Goal: Task Accomplishment & Management: Manage account settings

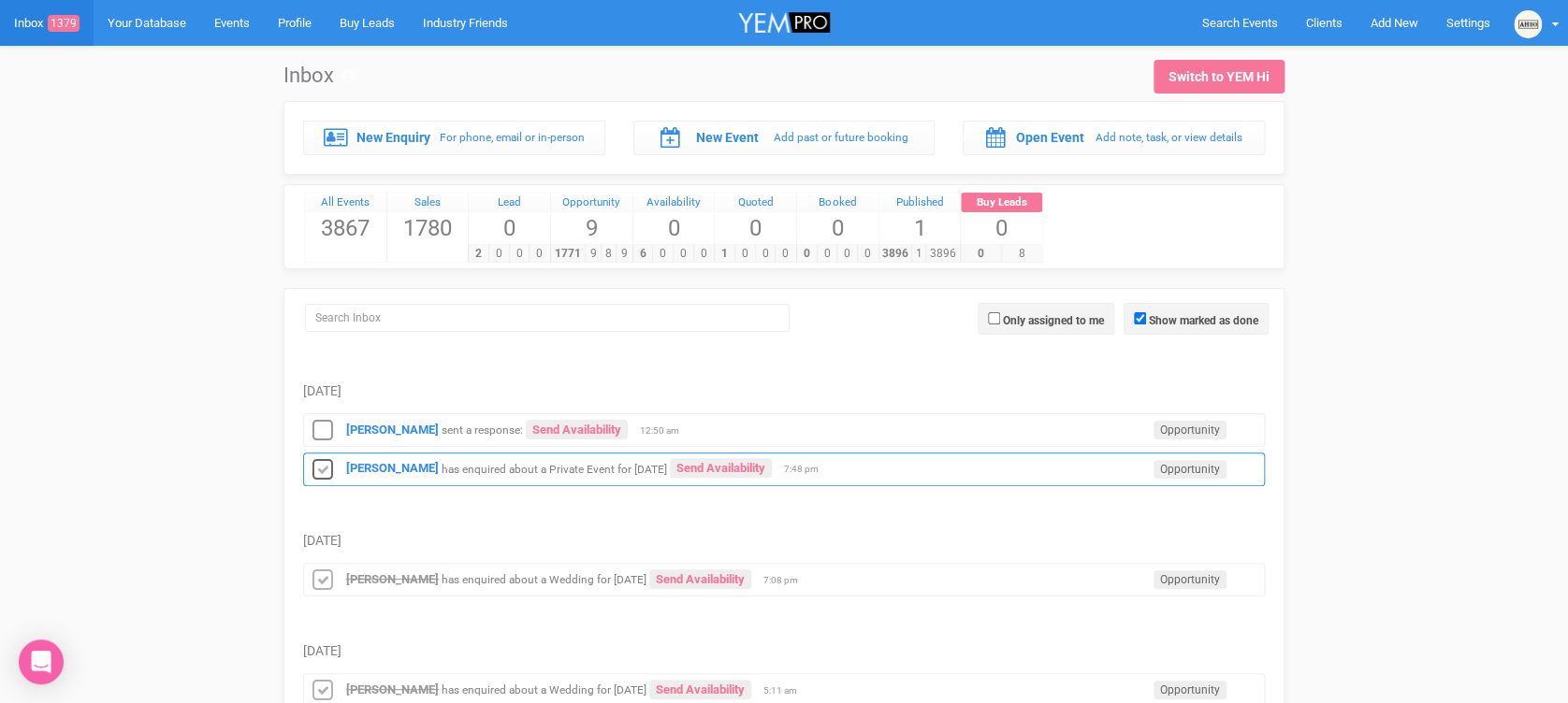
click at [315, 471] on icon at bounding box center [322, 470] width 28 height 24
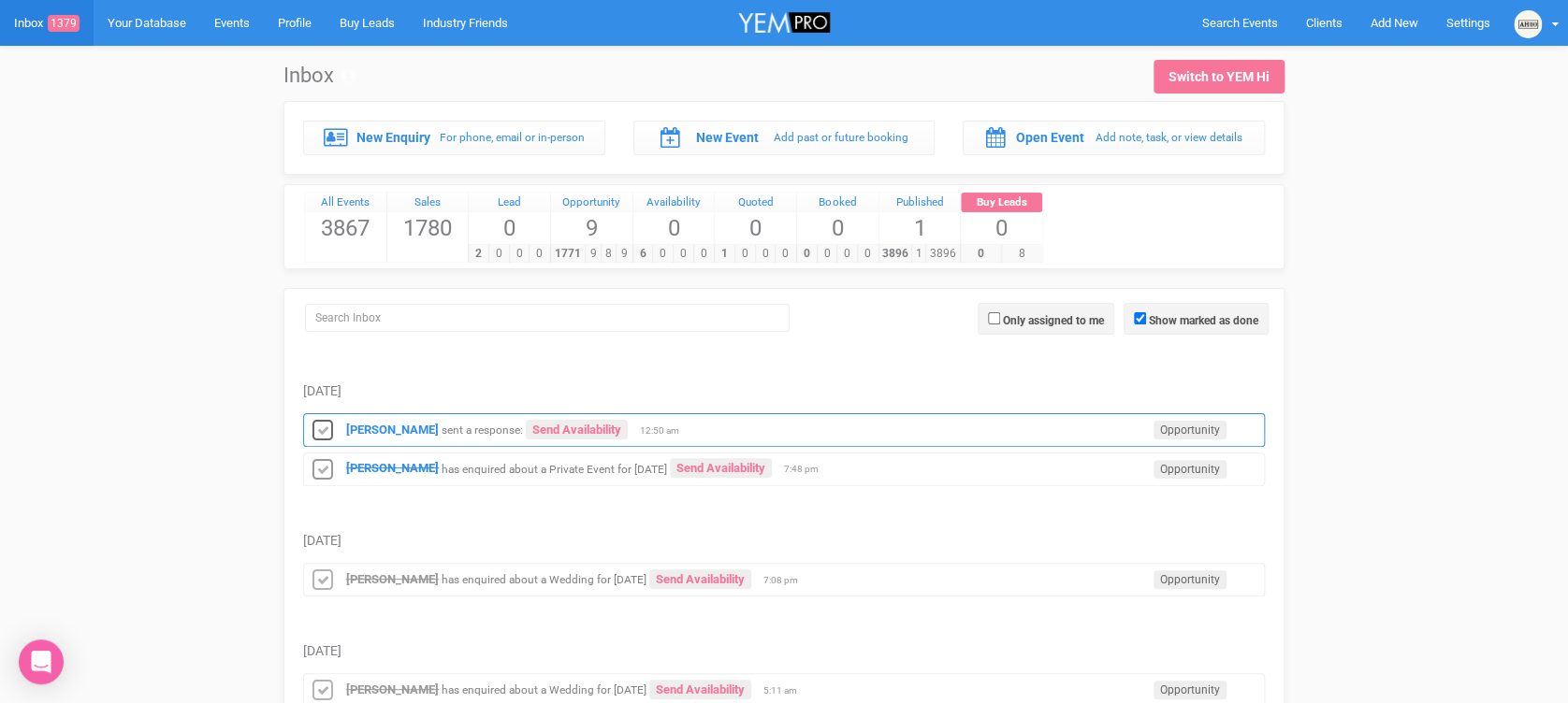
click at [326, 429] on icon at bounding box center [322, 430] width 28 height 24
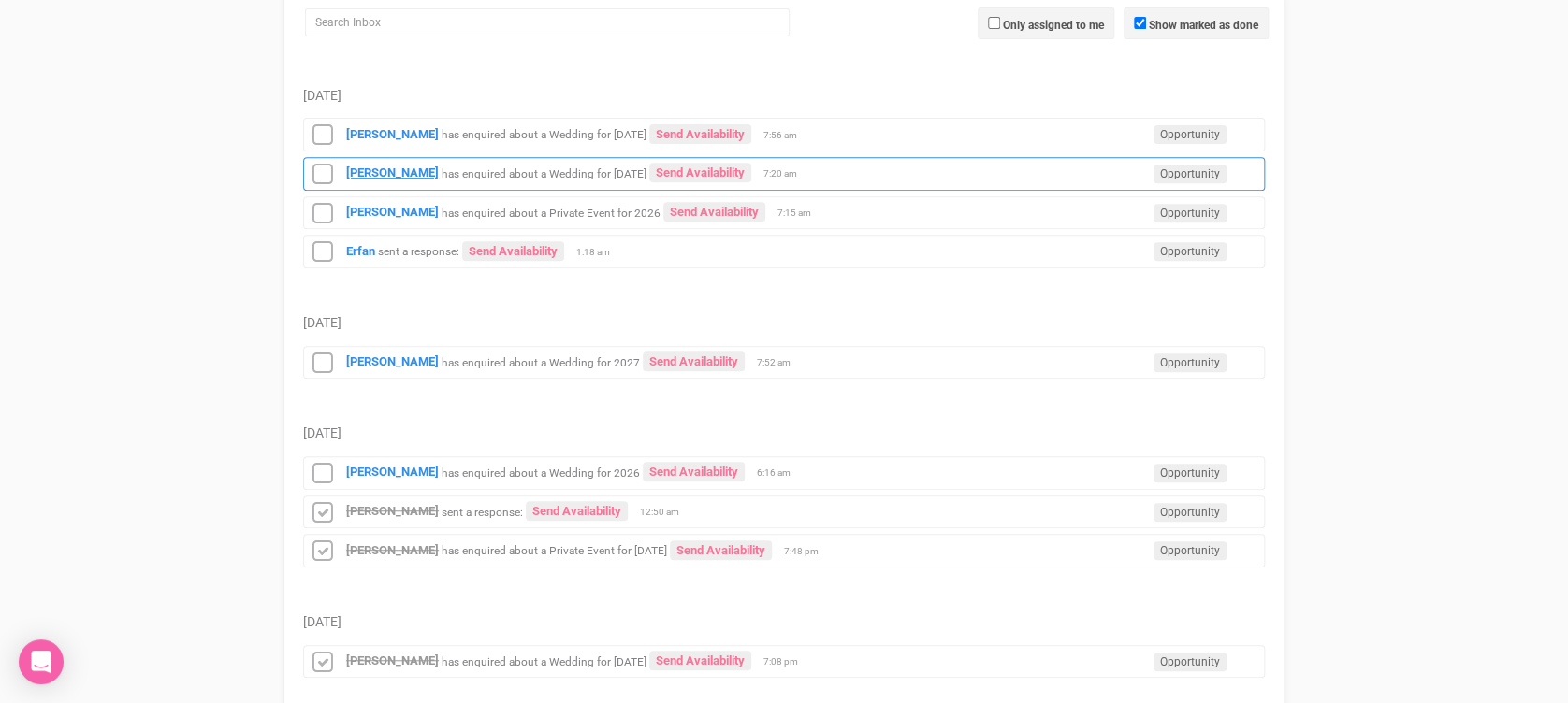
scroll to position [329, 0]
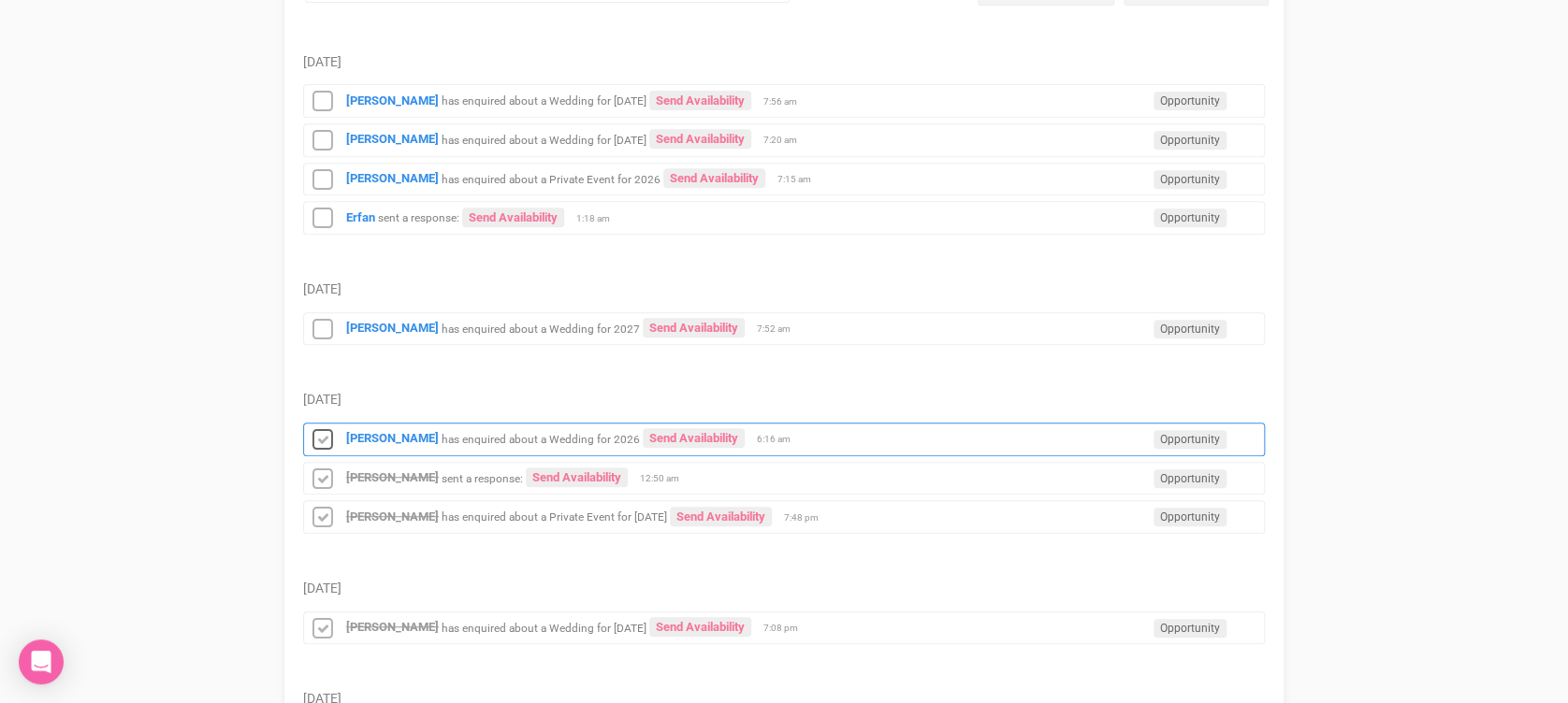
click at [319, 428] on icon at bounding box center [322, 440] width 28 height 24
click at [315, 324] on icon at bounding box center [322, 330] width 28 height 24
click at [315, 217] on icon at bounding box center [322, 218] width 28 height 24
click at [317, 168] on icon at bounding box center [322, 180] width 28 height 24
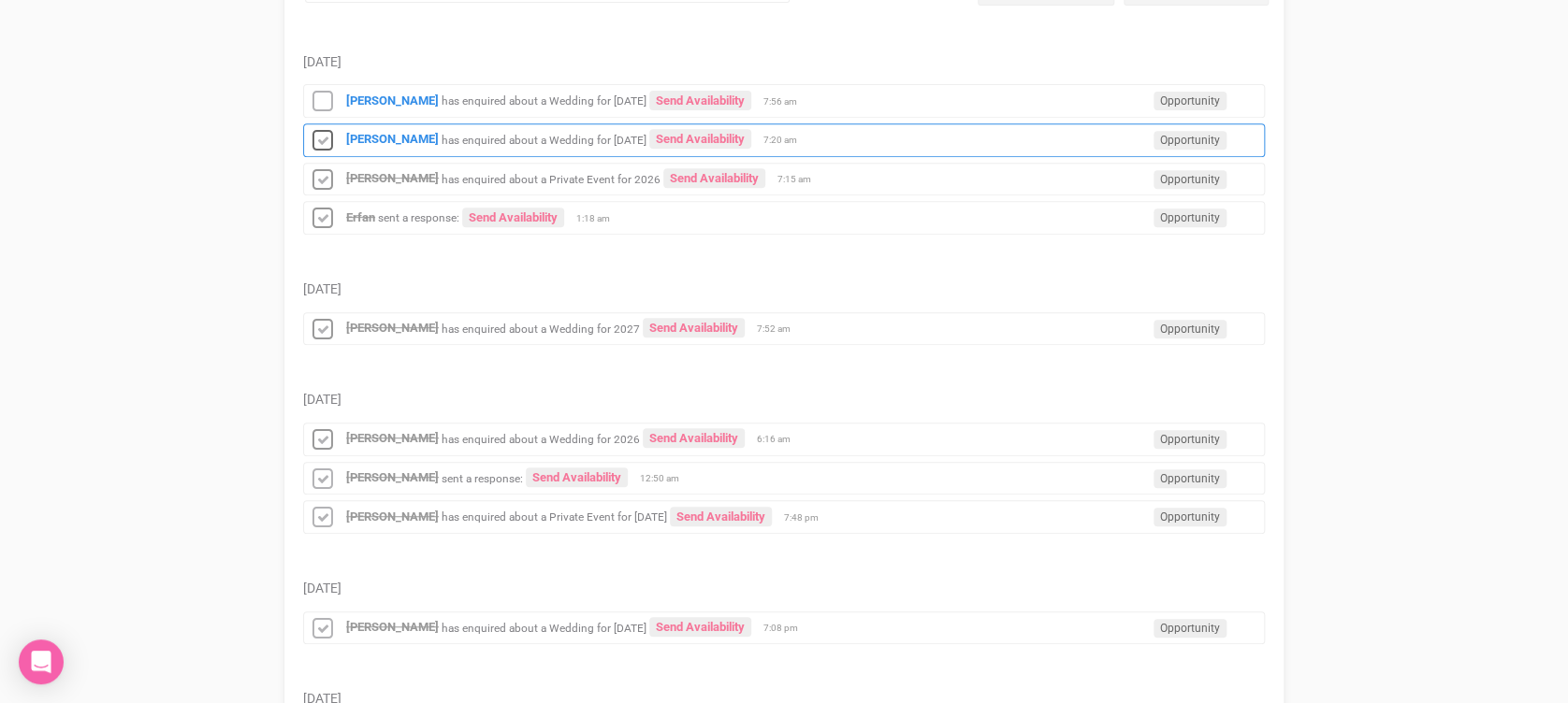
click at [321, 136] on icon at bounding box center [322, 141] width 28 height 24
click at [319, 96] on icon at bounding box center [322, 101] width 28 height 24
